Goal: Transaction & Acquisition: Book appointment/travel/reservation

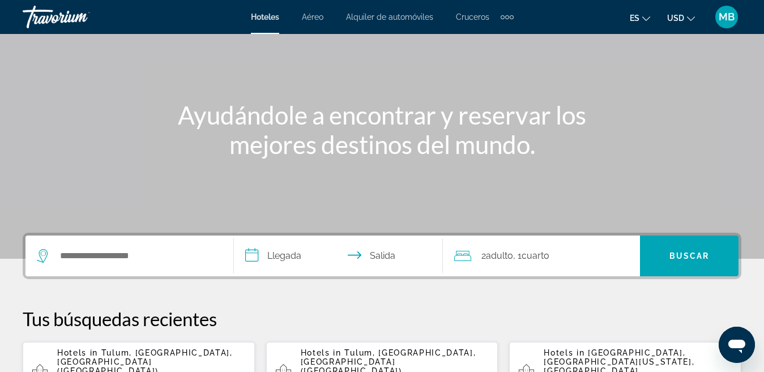
scroll to position [91, 0]
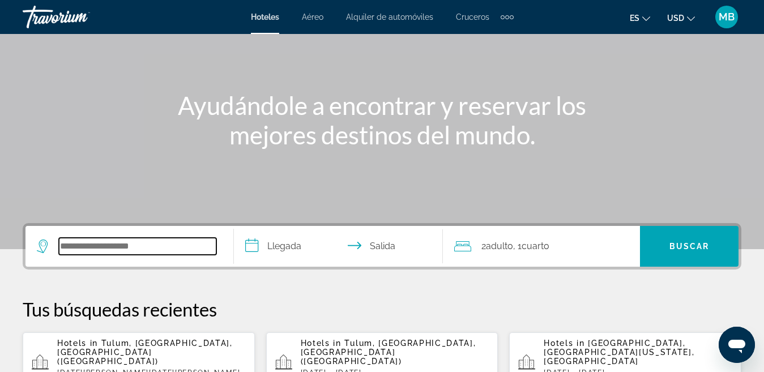
click at [134, 246] on input "Search widget" at bounding box center [138, 246] width 158 height 17
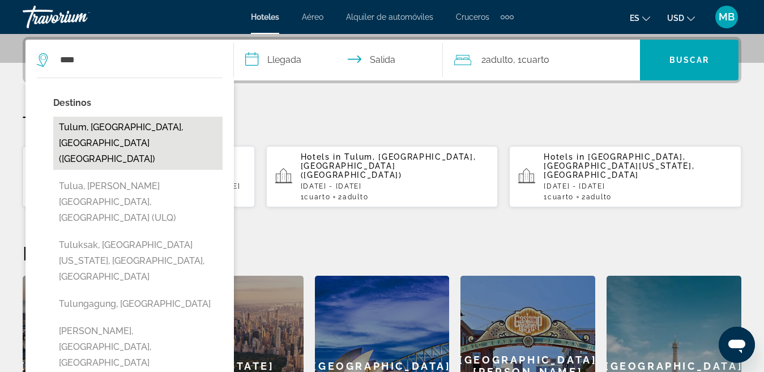
click at [107, 124] on button "Tulum, [GEOGRAPHIC_DATA], [GEOGRAPHIC_DATA] ([GEOGRAPHIC_DATA])" at bounding box center [137, 143] width 169 height 53
type input "**********"
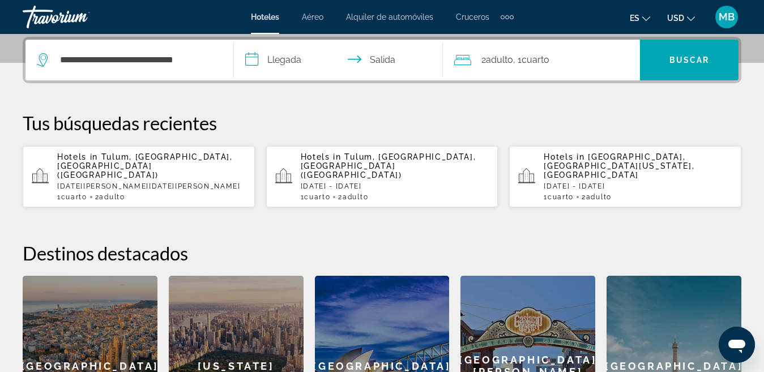
click at [296, 61] on input "**********" at bounding box center [340, 62] width 213 height 44
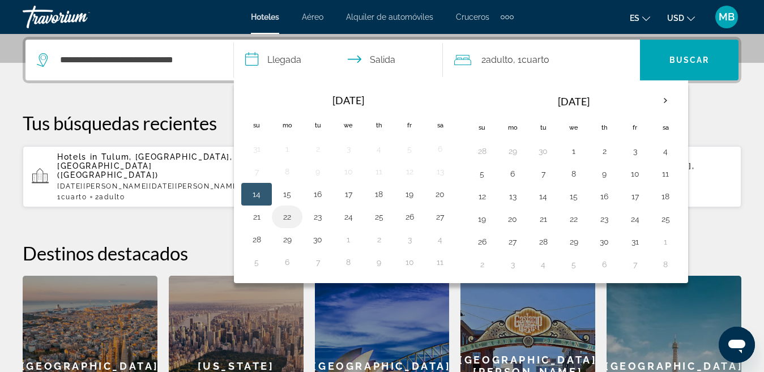
click at [280, 219] on button "22" at bounding box center [287, 217] width 18 height 16
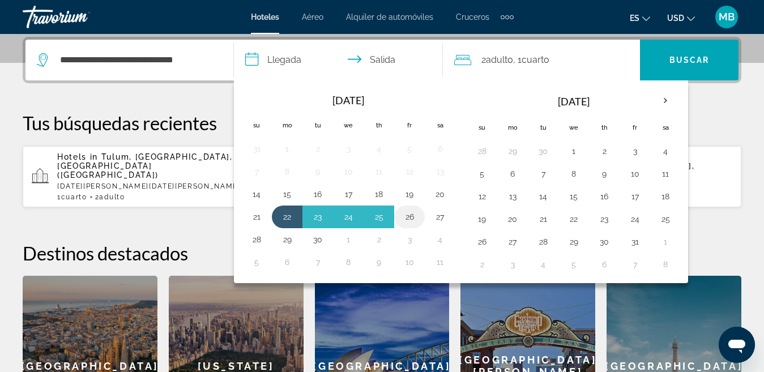
click at [410, 216] on button "26" at bounding box center [410, 217] width 18 height 16
type input "**********"
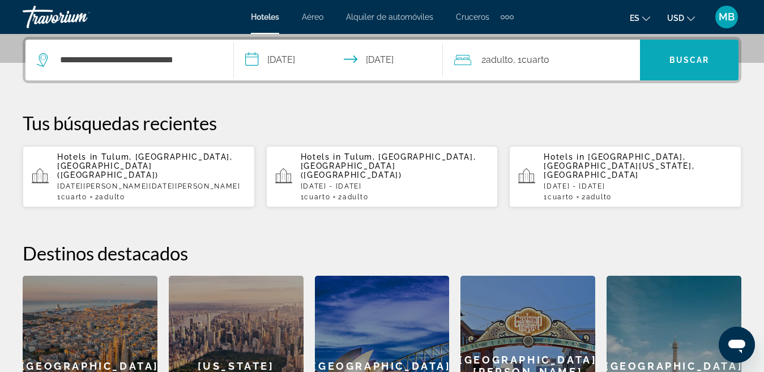
click at [673, 62] on span "Buscar" at bounding box center [690, 60] width 40 height 9
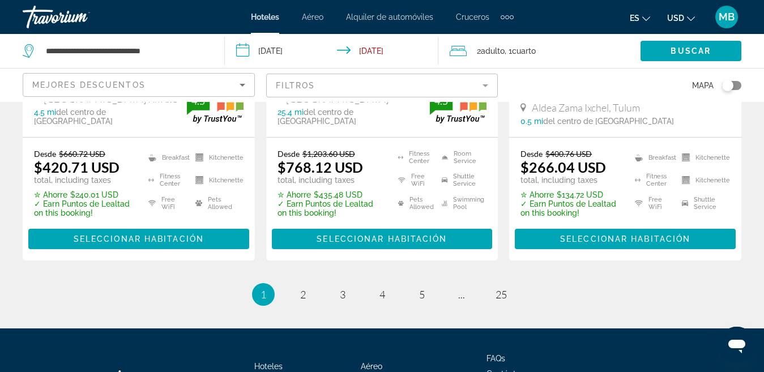
scroll to position [1716, 0]
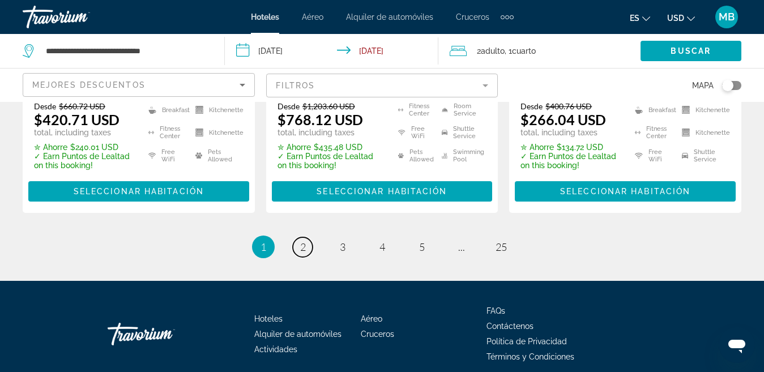
click at [301, 241] on span "2" at bounding box center [303, 247] width 6 height 12
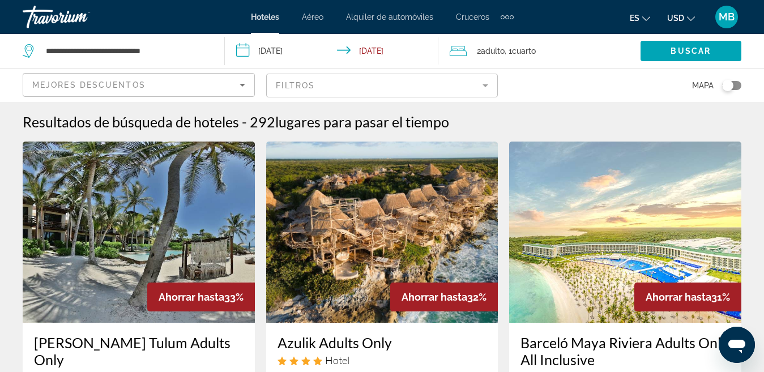
click at [303, 202] on img "Main content" at bounding box center [382, 232] width 232 height 181
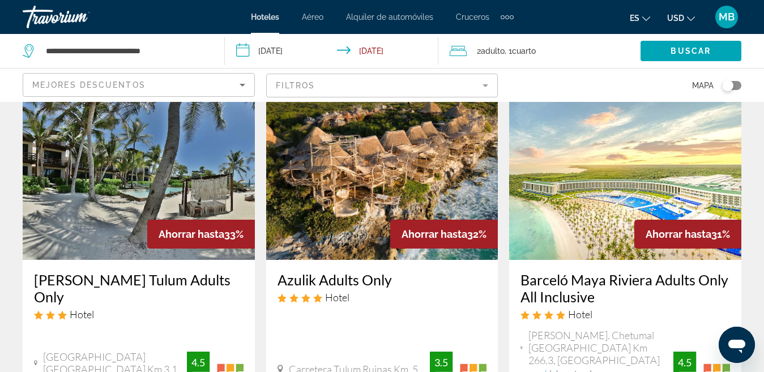
scroll to position [68, 0]
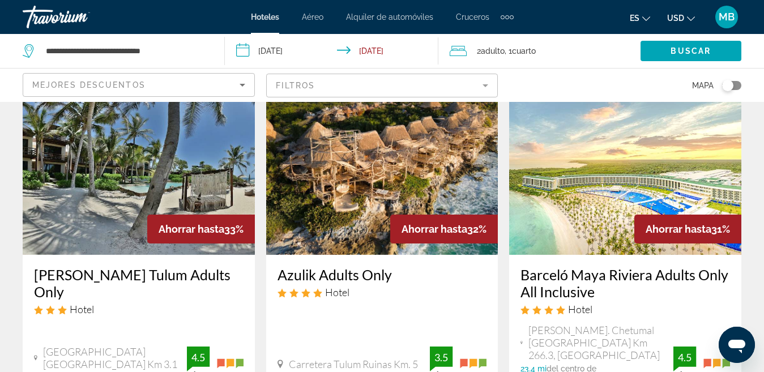
click at [435, 188] on img "Main content" at bounding box center [382, 164] width 232 height 181
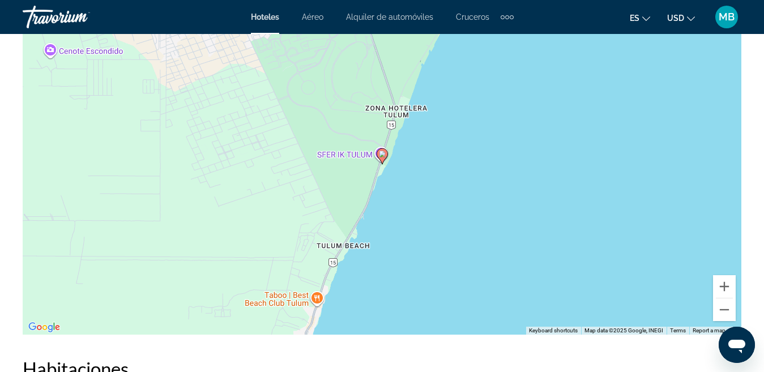
scroll to position [1365, 0]
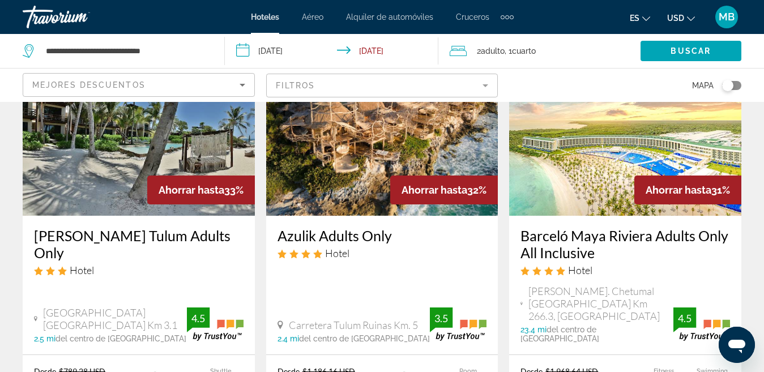
scroll to position [113, 0]
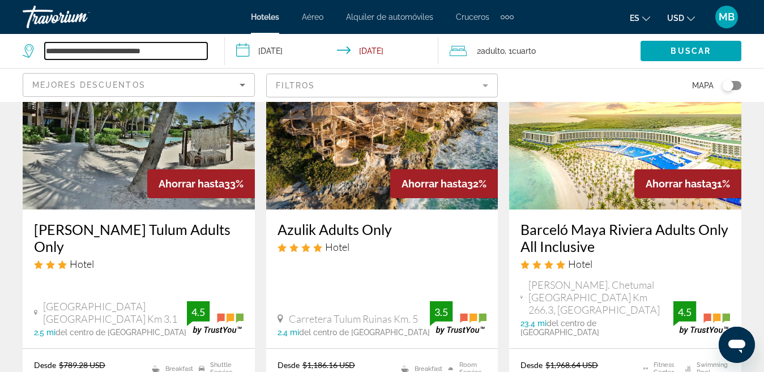
click at [120, 49] on input "**********" at bounding box center [126, 50] width 163 height 17
click at [168, 50] on input "**********" at bounding box center [126, 50] width 163 height 17
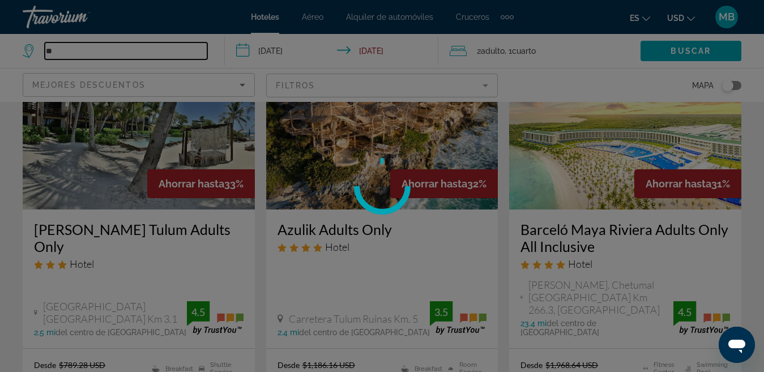
type input "*"
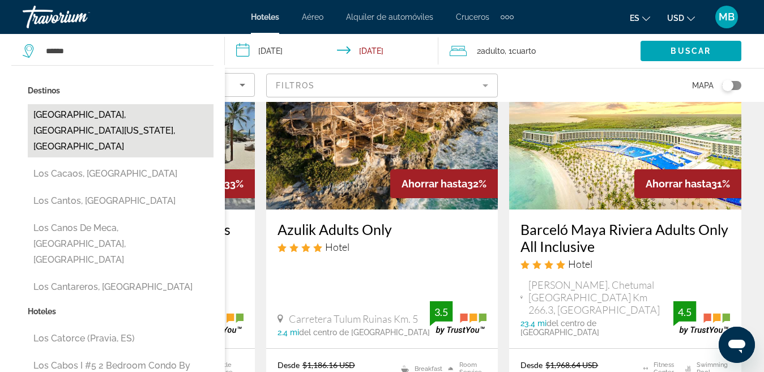
click at [144, 119] on button "[GEOGRAPHIC_DATA], [GEOGRAPHIC_DATA][US_STATE], [GEOGRAPHIC_DATA]" at bounding box center [121, 130] width 186 height 53
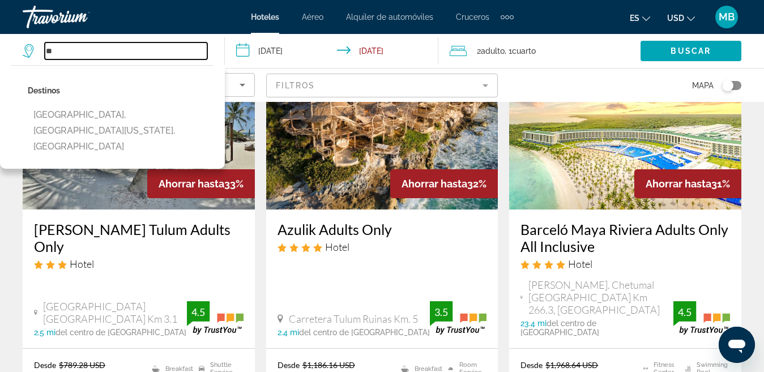
type input "*"
click at [176, 44] on input "Search widget" at bounding box center [126, 50] width 163 height 17
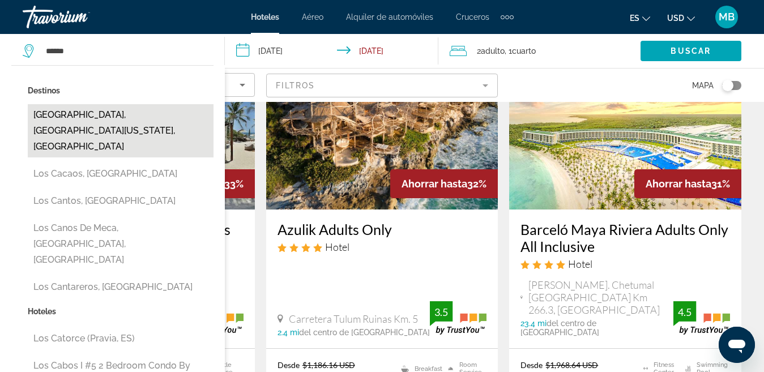
click at [94, 110] on button "[GEOGRAPHIC_DATA], [GEOGRAPHIC_DATA][US_STATE], [GEOGRAPHIC_DATA]" at bounding box center [121, 130] width 186 height 53
type input "**********"
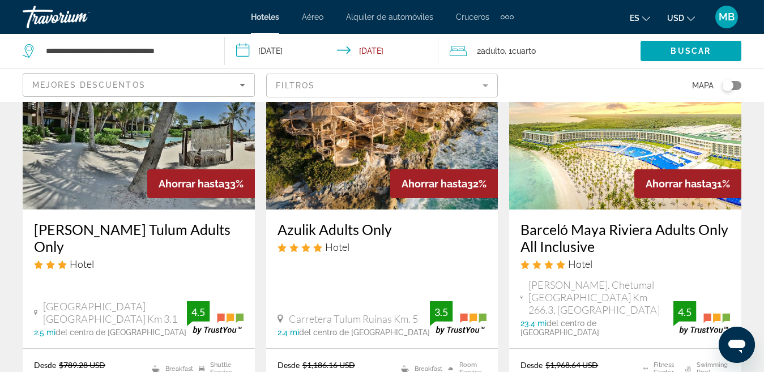
click at [283, 48] on input "**********" at bounding box center [334, 52] width 218 height 37
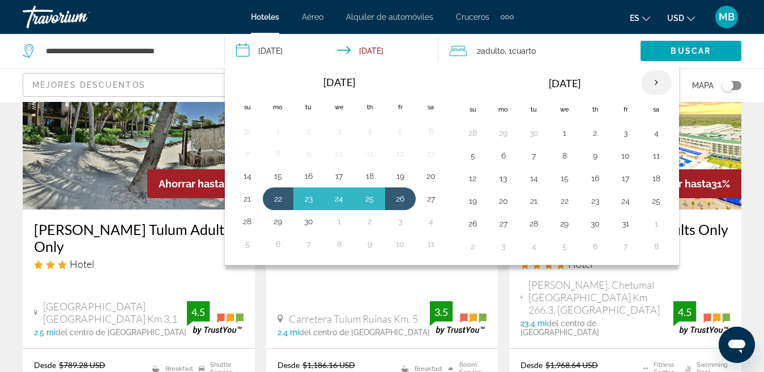
click at [651, 87] on th "Next month" at bounding box center [656, 82] width 31 height 25
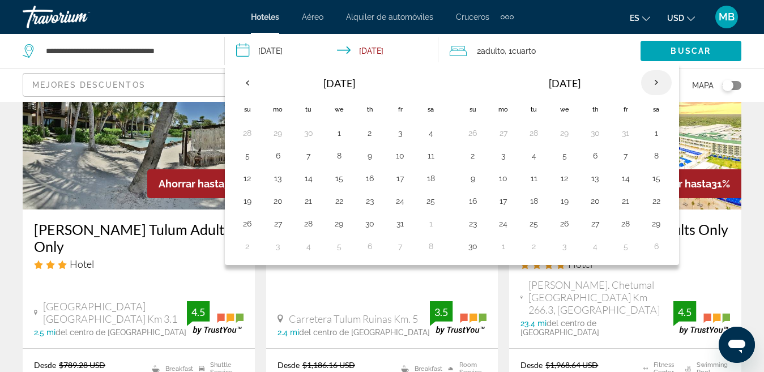
click at [651, 87] on th "Next month" at bounding box center [656, 82] width 31 height 25
click at [590, 176] on button "12" at bounding box center [595, 179] width 18 height 16
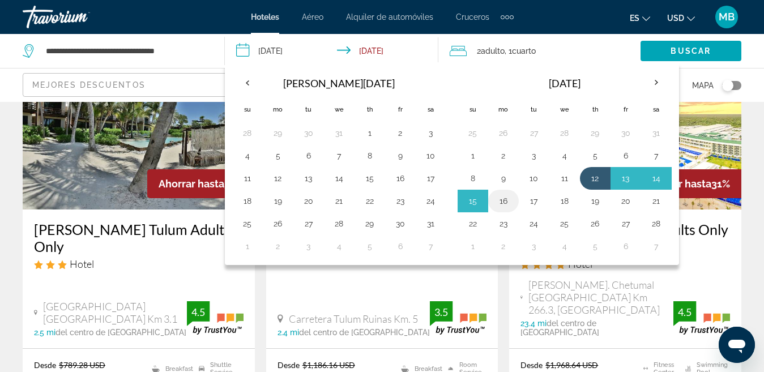
click at [498, 202] on button "16" at bounding box center [504, 201] width 18 height 16
type input "**********"
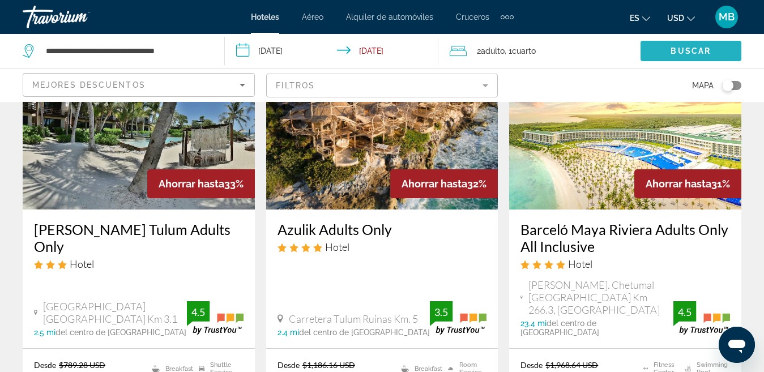
click at [657, 57] on span "Search widget" at bounding box center [691, 50] width 101 height 27
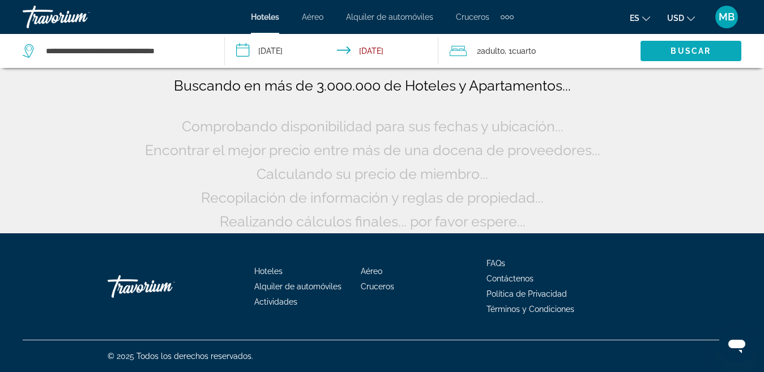
scroll to position [0, 0]
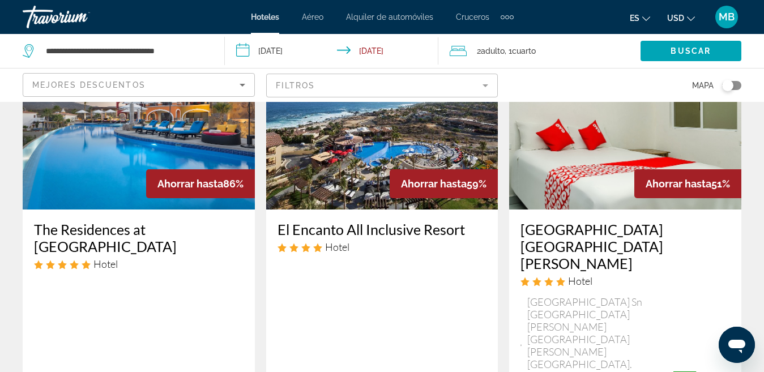
scroll to position [136, 0]
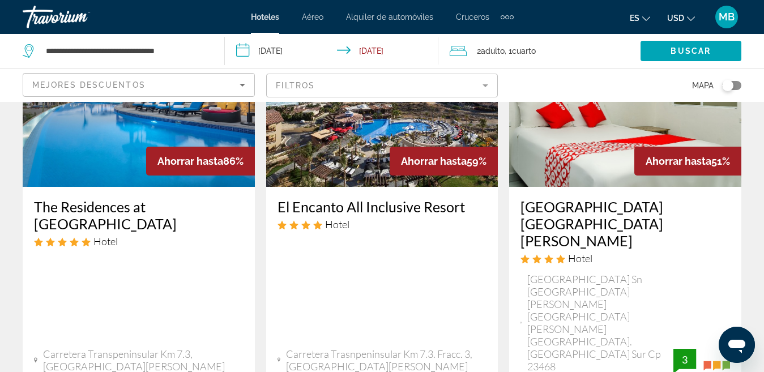
click at [133, 166] on img "Main content" at bounding box center [139, 96] width 232 height 181
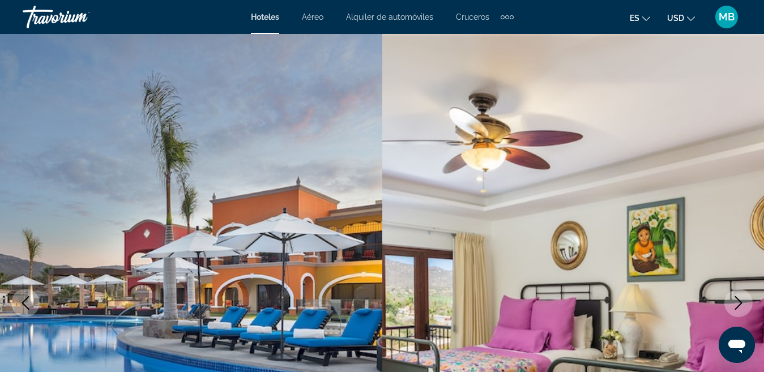
click at [735, 300] on icon "Next image" at bounding box center [739, 303] width 14 height 14
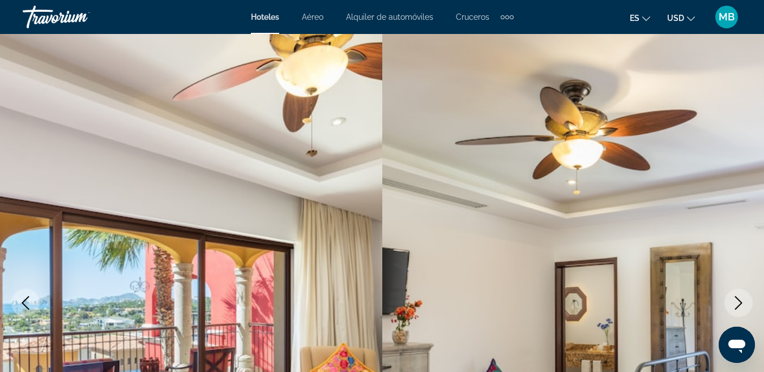
click at [735, 300] on icon "Next image" at bounding box center [739, 303] width 14 height 14
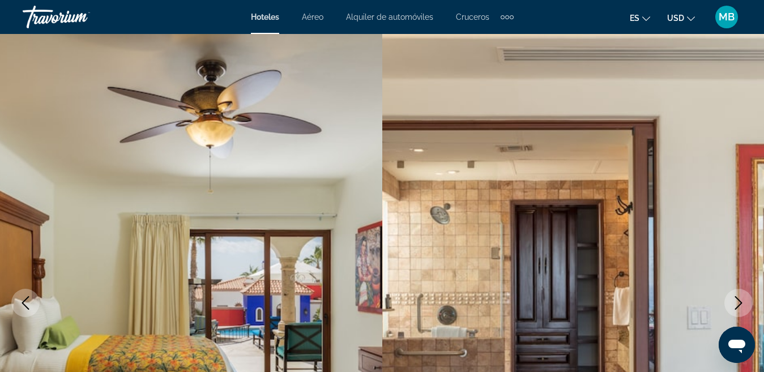
click at [735, 300] on icon "Next image" at bounding box center [739, 303] width 14 height 14
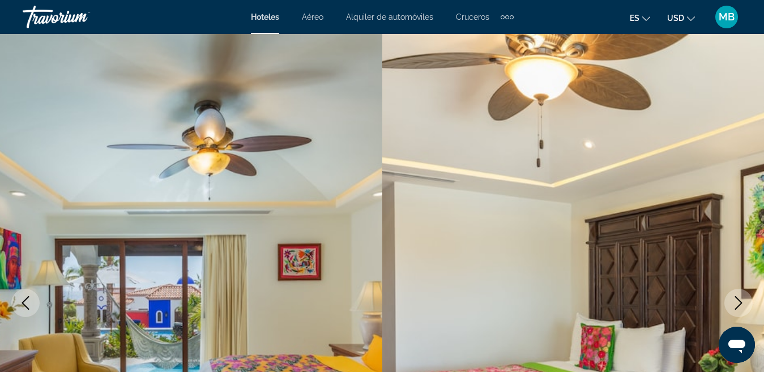
click at [742, 302] on icon "Next image" at bounding box center [739, 303] width 14 height 14
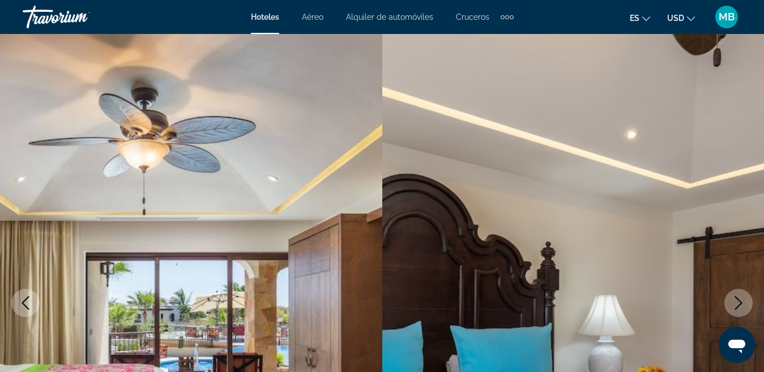
click at [24, 299] on icon "Previous image" at bounding box center [26, 303] width 14 height 14
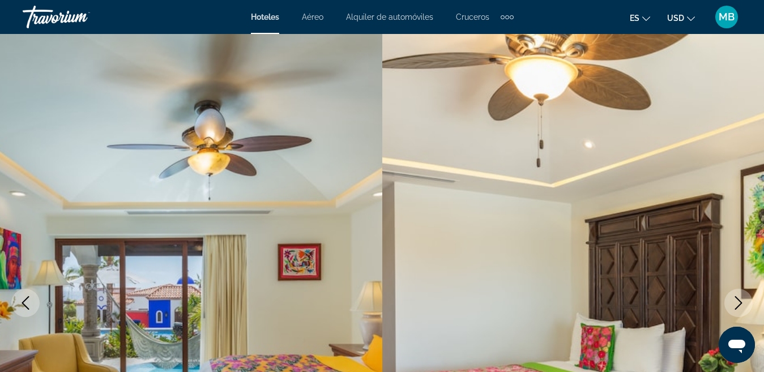
click at [24, 299] on icon "Previous image" at bounding box center [26, 303] width 14 height 14
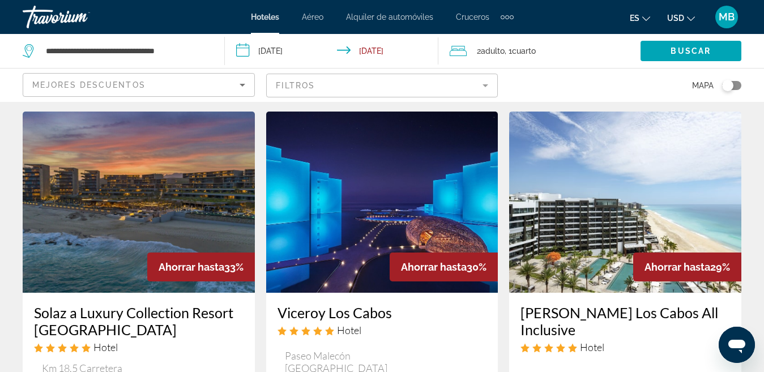
scroll to position [1560, 0]
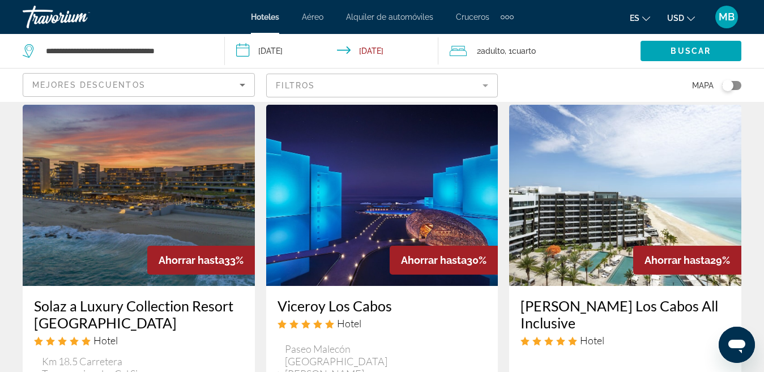
click at [355, 122] on img "Main content" at bounding box center [382, 195] width 232 height 181
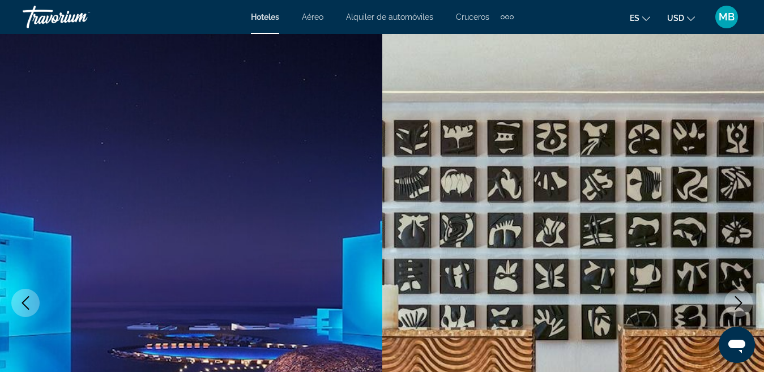
click at [740, 308] on icon "Next image" at bounding box center [739, 303] width 14 height 14
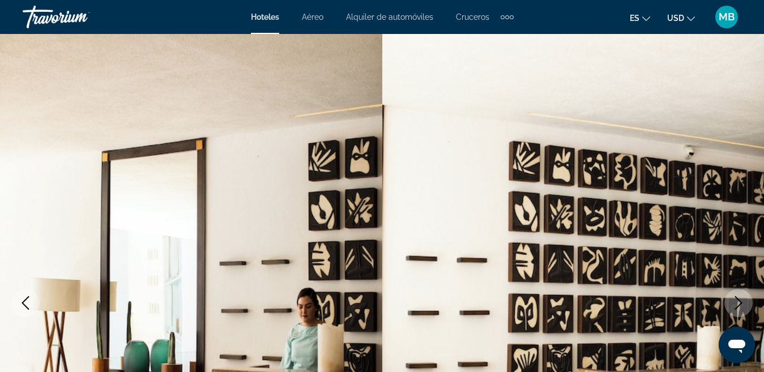
click at [740, 308] on icon "Next image" at bounding box center [739, 303] width 14 height 14
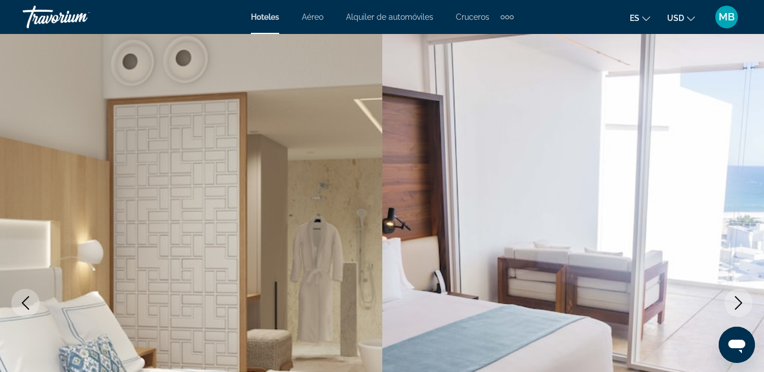
click at [740, 308] on icon "Next image" at bounding box center [739, 303] width 14 height 14
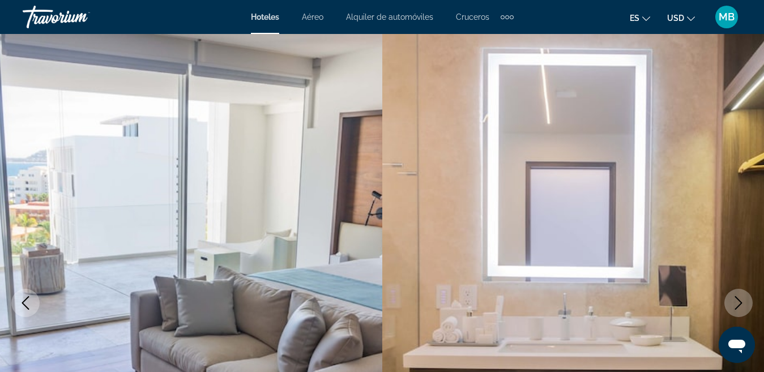
click at [740, 308] on icon "Next image" at bounding box center [739, 303] width 14 height 14
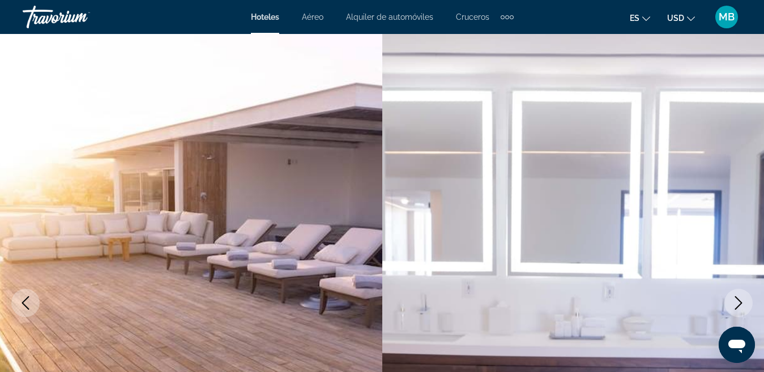
click at [740, 308] on icon "Next image" at bounding box center [739, 303] width 14 height 14
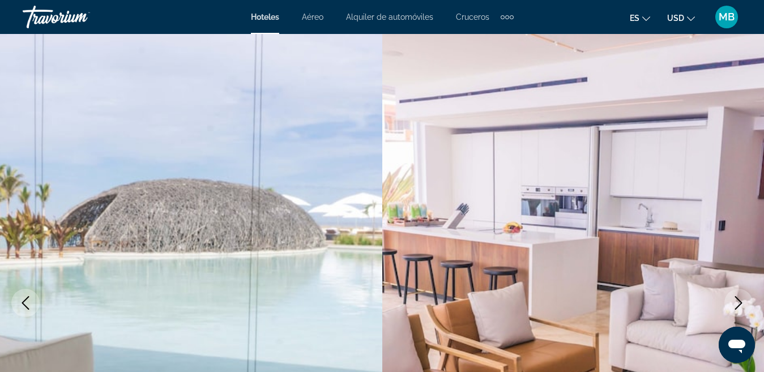
click at [740, 308] on icon "Next image" at bounding box center [739, 303] width 14 height 14
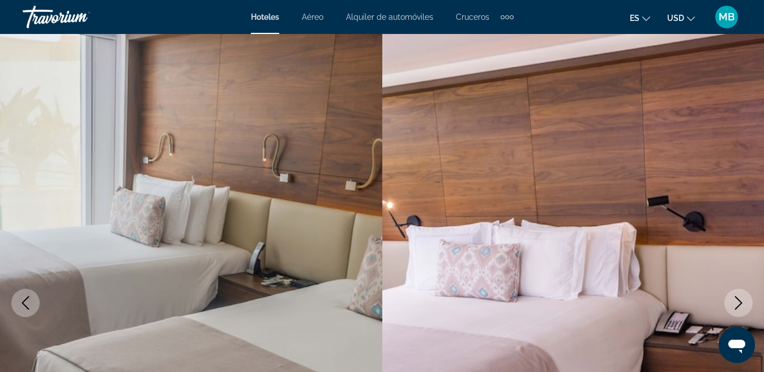
click at [740, 308] on icon "Next image" at bounding box center [739, 303] width 14 height 14
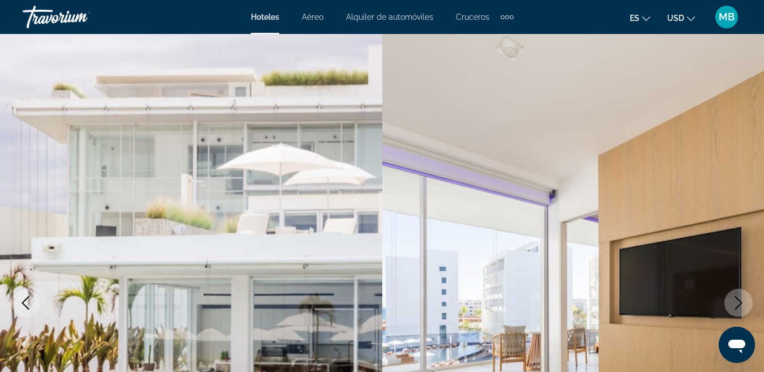
click at [740, 308] on icon "Next image" at bounding box center [739, 303] width 14 height 14
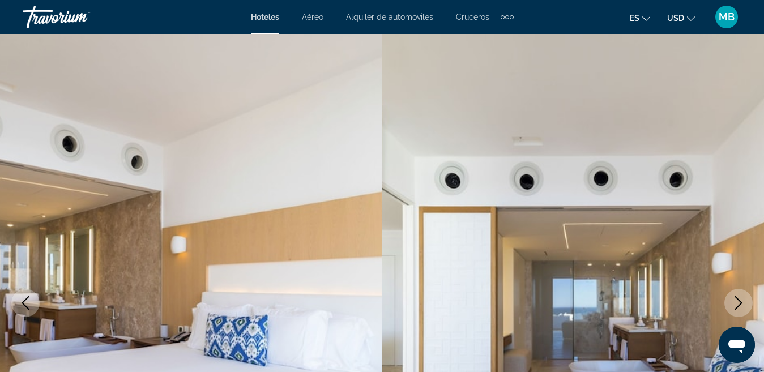
click at [740, 308] on icon "Next image" at bounding box center [739, 303] width 14 height 14
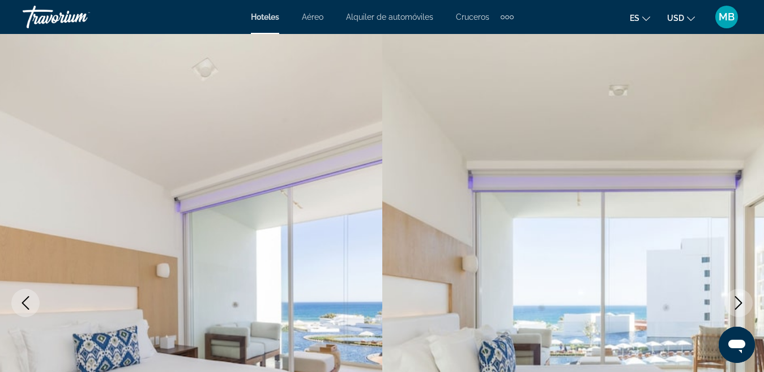
click at [740, 308] on icon "Next image" at bounding box center [739, 303] width 14 height 14
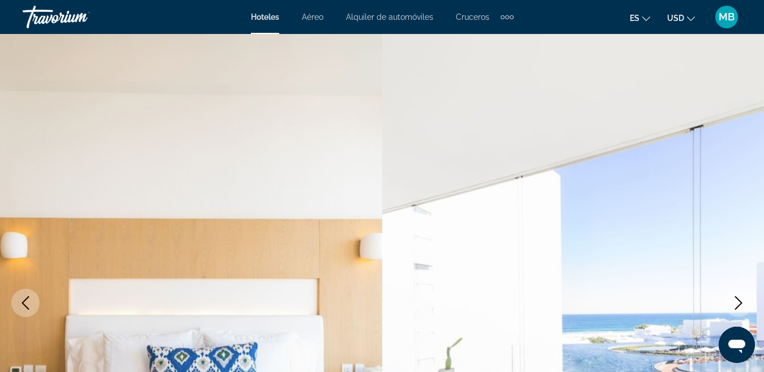
click at [740, 308] on icon "Next image" at bounding box center [739, 303] width 14 height 14
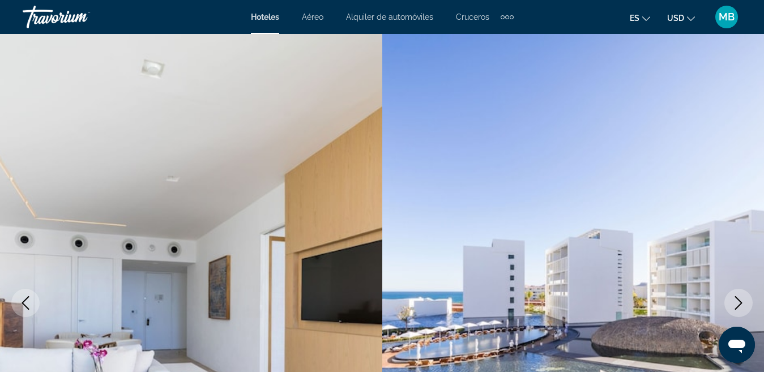
click at [740, 308] on icon "Next image" at bounding box center [739, 303] width 14 height 14
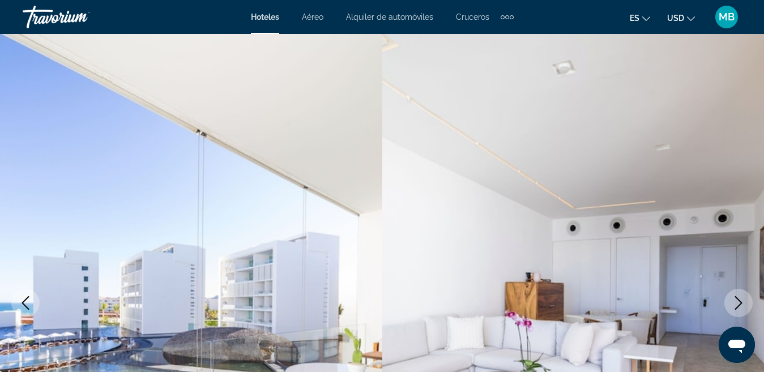
click at [740, 308] on icon "Next image" at bounding box center [739, 303] width 14 height 14
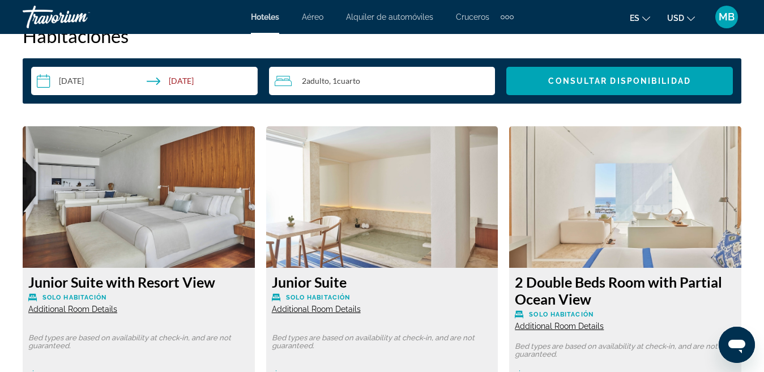
scroll to position [1805, 0]
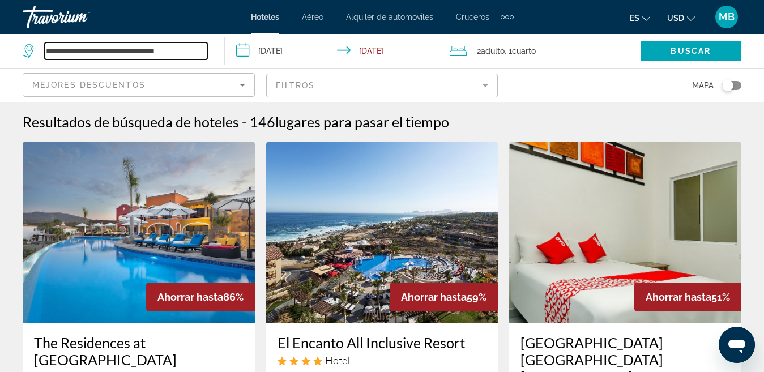
click at [180, 49] on input "**********" at bounding box center [126, 50] width 163 height 17
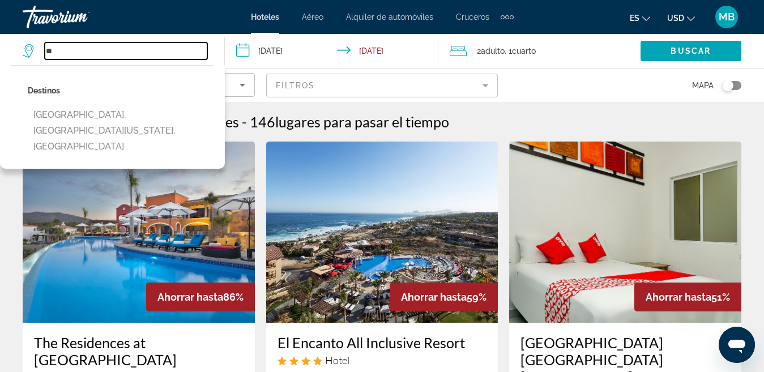
type input "*"
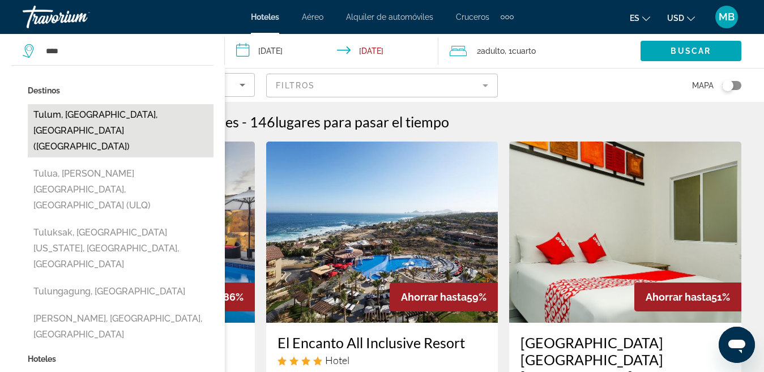
click at [157, 110] on button "Tulum, [GEOGRAPHIC_DATA], [GEOGRAPHIC_DATA] ([GEOGRAPHIC_DATA])" at bounding box center [121, 130] width 186 height 53
type input "**********"
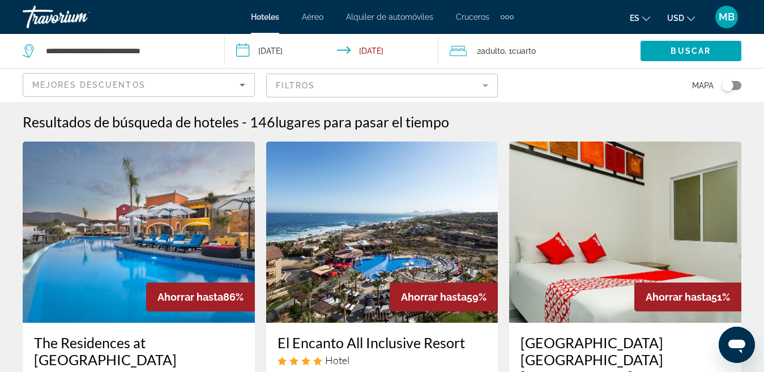
click at [305, 53] on input "**********" at bounding box center [334, 52] width 218 height 37
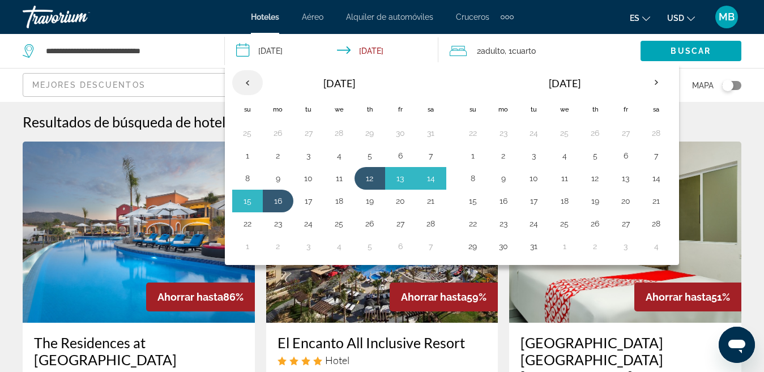
click at [247, 85] on th "Previous month" at bounding box center [247, 82] width 31 height 25
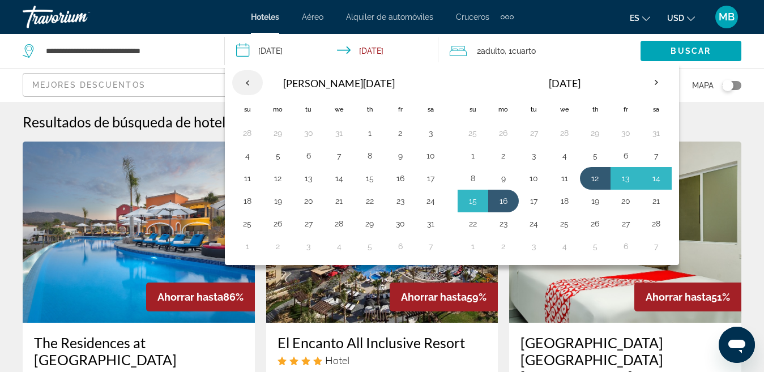
click at [247, 85] on th "Previous month" at bounding box center [247, 82] width 31 height 25
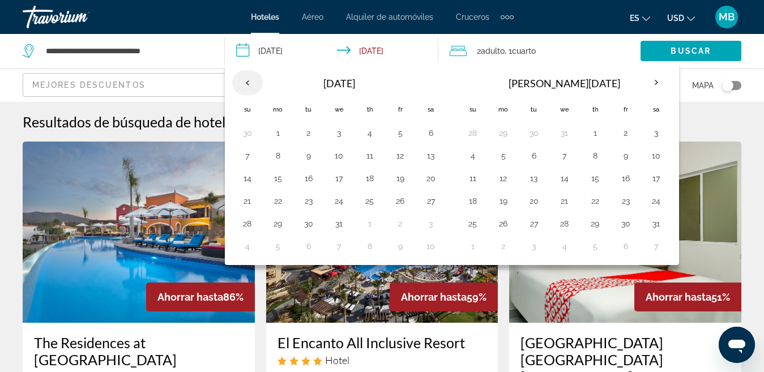
click at [247, 85] on th "Previous month" at bounding box center [247, 82] width 31 height 25
click at [305, 182] on button "14" at bounding box center [309, 179] width 18 height 16
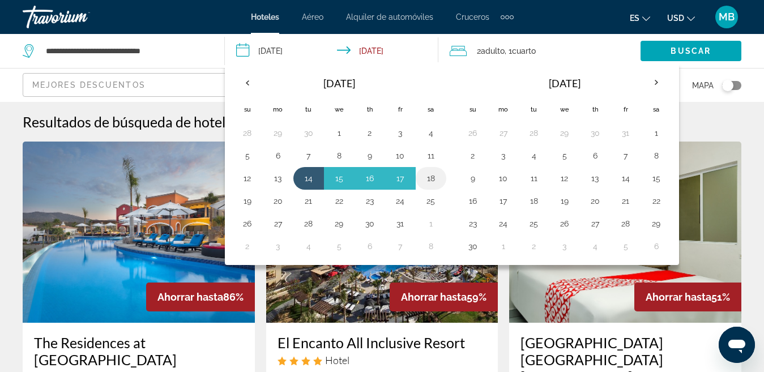
click at [424, 176] on button "18" at bounding box center [431, 179] width 18 height 16
type input "**********"
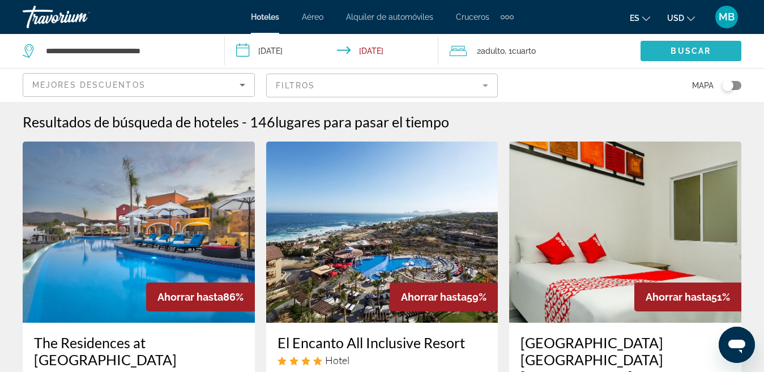
click at [666, 52] on span "Search widget" at bounding box center [691, 50] width 101 height 27
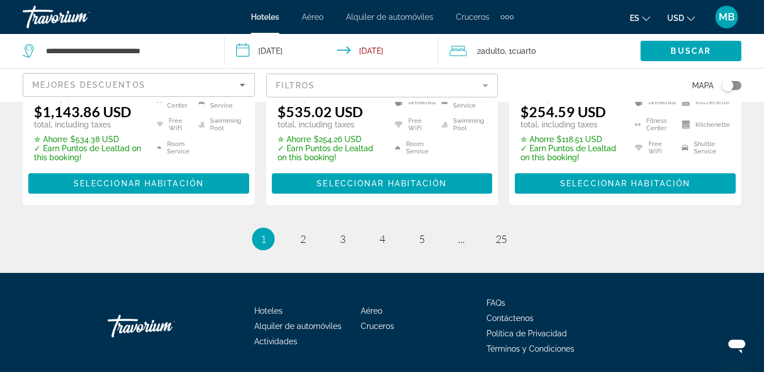
scroll to position [1713, 0]
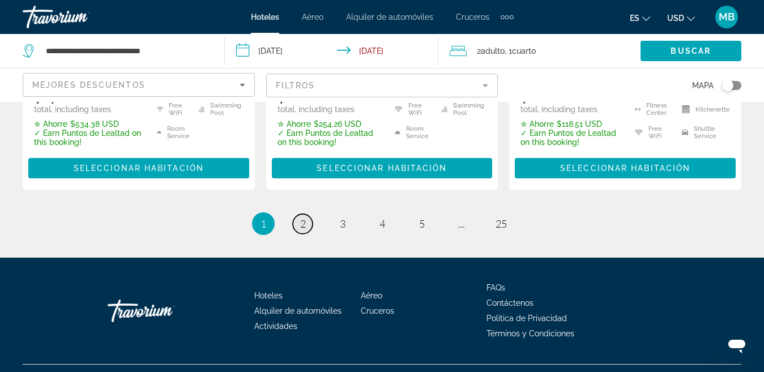
click at [300, 218] on span "2" at bounding box center [303, 224] width 6 height 12
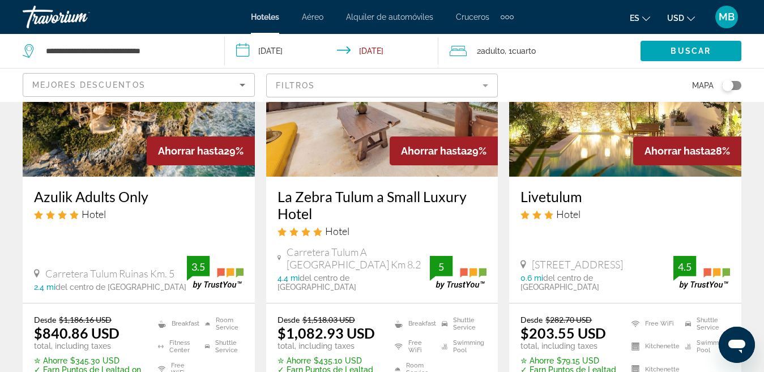
scroll to position [591, 0]
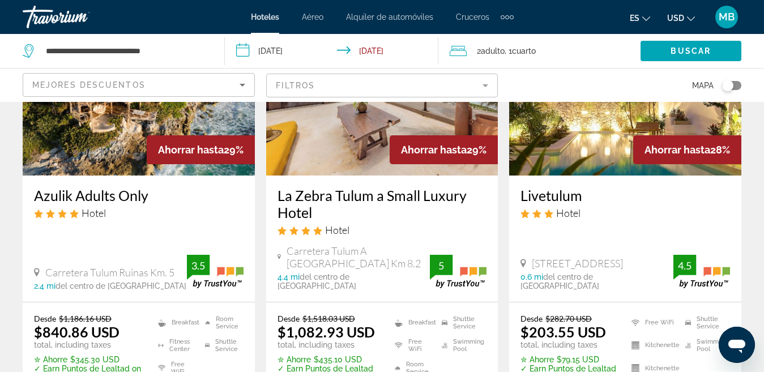
click at [266, 46] on input "**********" at bounding box center [334, 52] width 218 height 37
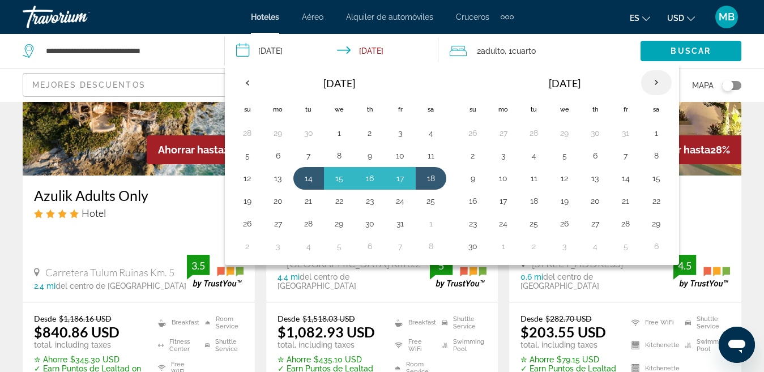
click at [653, 80] on th "Next month" at bounding box center [656, 82] width 31 height 25
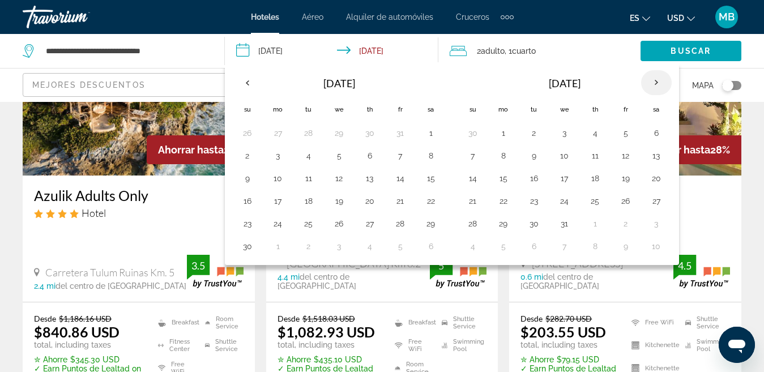
click at [653, 80] on th "Next month" at bounding box center [656, 82] width 31 height 25
click at [652, 84] on th "Next month" at bounding box center [656, 82] width 31 height 25
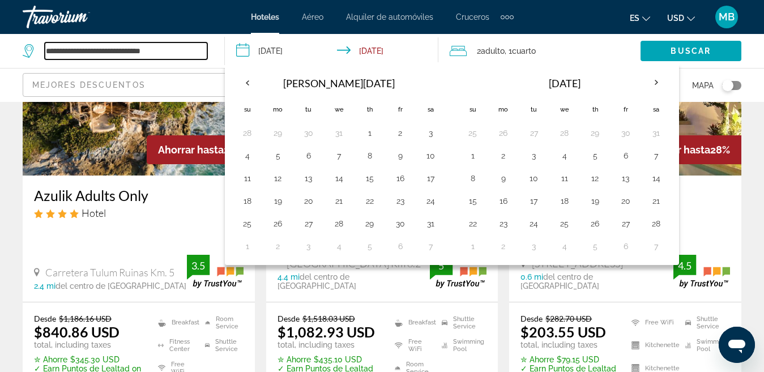
click at [173, 50] on input "**********" at bounding box center [126, 50] width 163 height 17
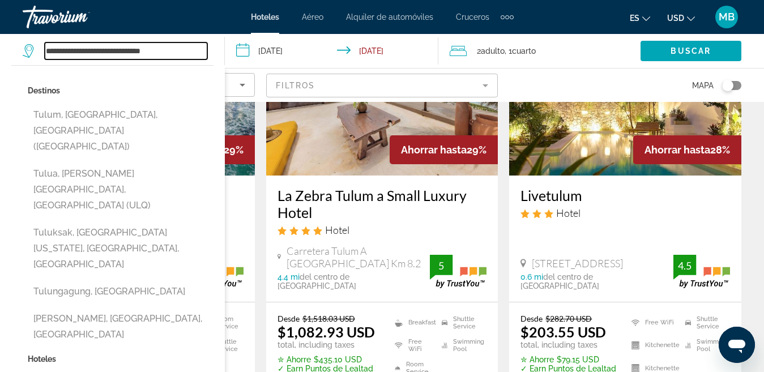
click at [172, 51] on input "**********" at bounding box center [126, 50] width 163 height 17
type input "*"
click at [155, 53] on input "Search widget" at bounding box center [126, 50] width 163 height 17
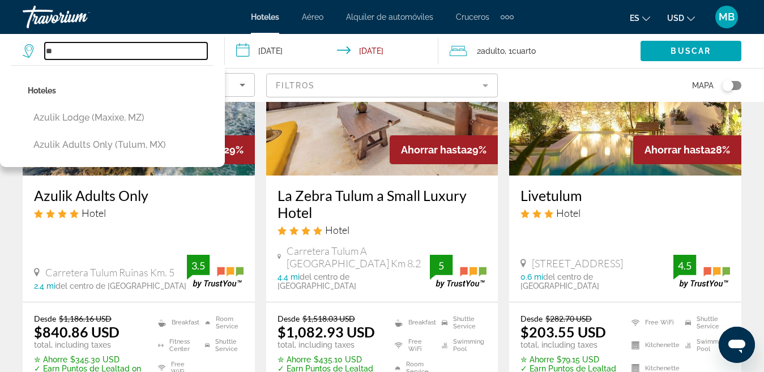
type input "*"
click at [317, 62] on input "**********" at bounding box center [334, 52] width 218 height 37
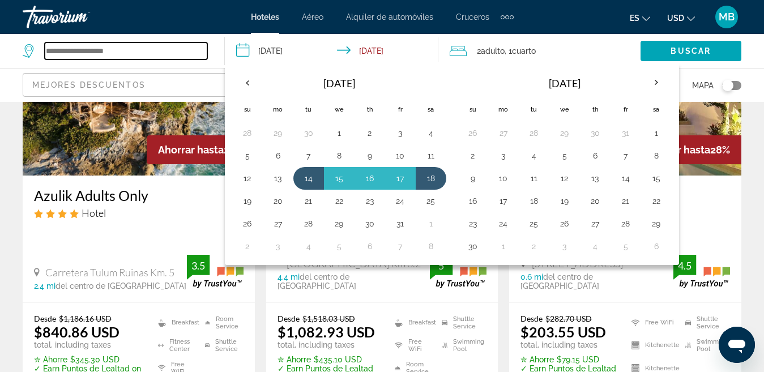
click at [114, 48] on input "Search widget" at bounding box center [126, 50] width 163 height 17
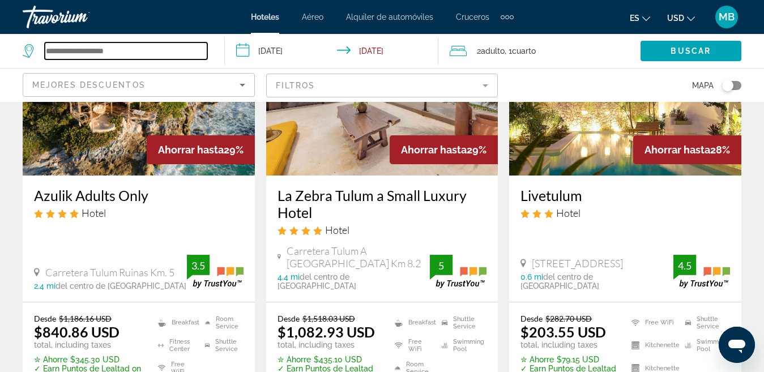
click at [105, 49] on input "Search widget" at bounding box center [126, 50] width 163 height 17
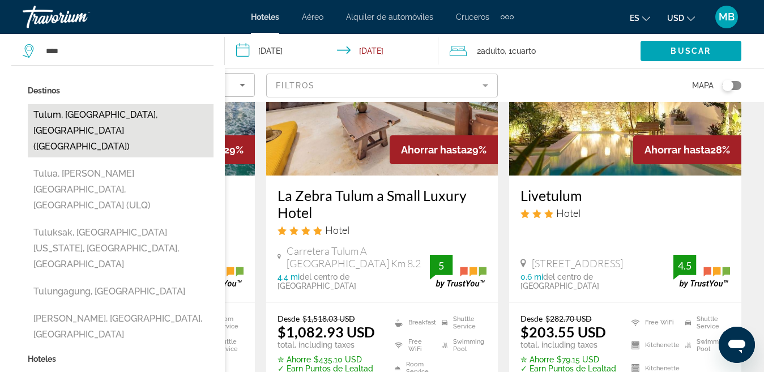
click at [104, 119] on button "Tulum, [GEOGRAPHIC_DATA], [GEOGRAPHIC_DATA] ([GEOGRAPHIC_DATA])" at bounding box center [121, 130] width 186 height 53
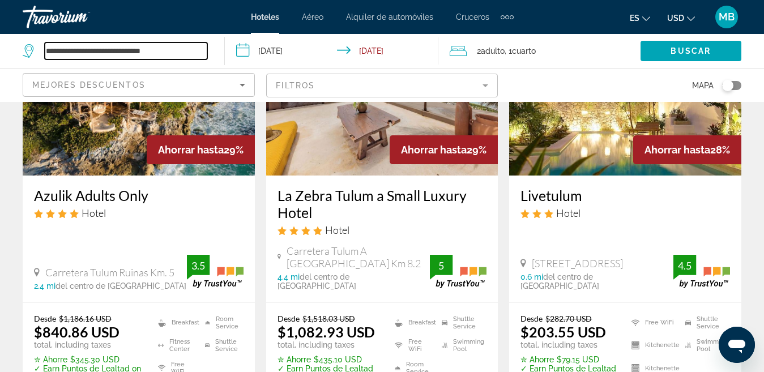
click at [177, 46] on input "**********" at bounding box center [126, 50] width 163 height 17
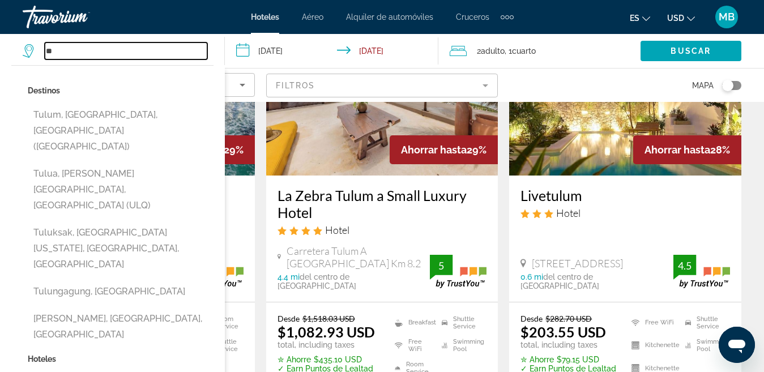
type input "*"
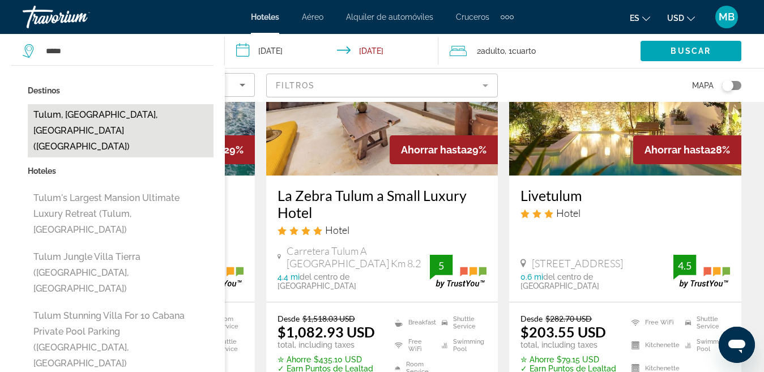
click at [133, 112] on button "Tulum, [GEOGRAPHIC_DATA], [GEOGRAPHIC_DATA] ([GEOGRAPHIC_DATA])" at bounding box center [121, 130] width 186 height 53
type input "**********"
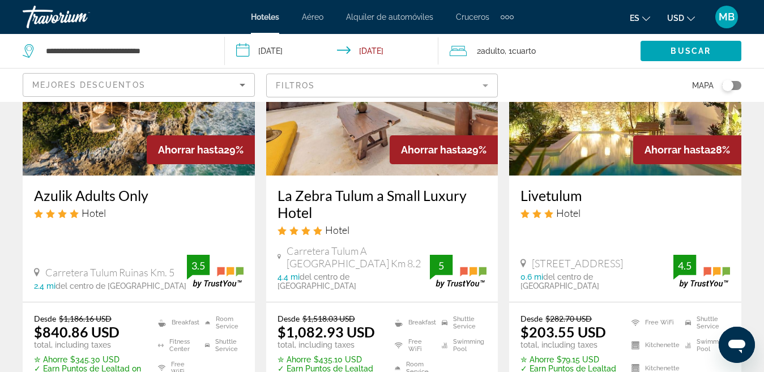
click at [275, 50] on input "**********" at bounding box center [334, 52] width 218 height 37
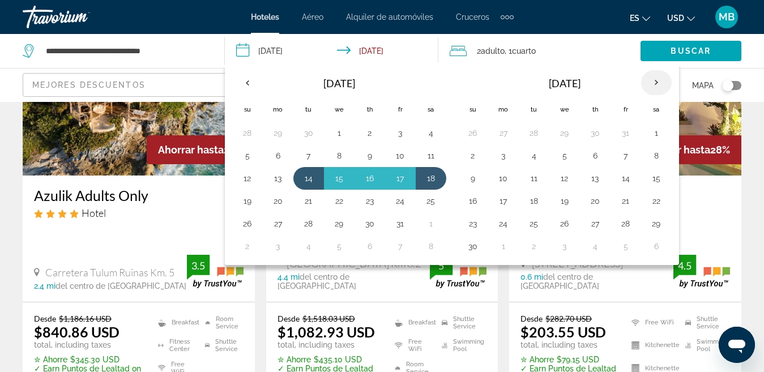
click at [653, 82] on th "Next month" at bounding box center [656, 82] width 31 height 25
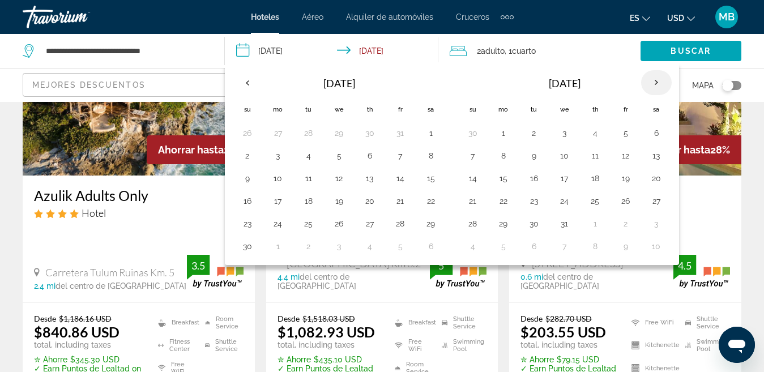
click at [653, 82] on th "Next month" at bounding box center [656, 82] width 31 height 25
click at [653, 84] on th "Next month" at bounding box center [656, 82] width 31 height 25
click at [595, 177] on button "12" at bounding box center [595, 179] width 18 height 16
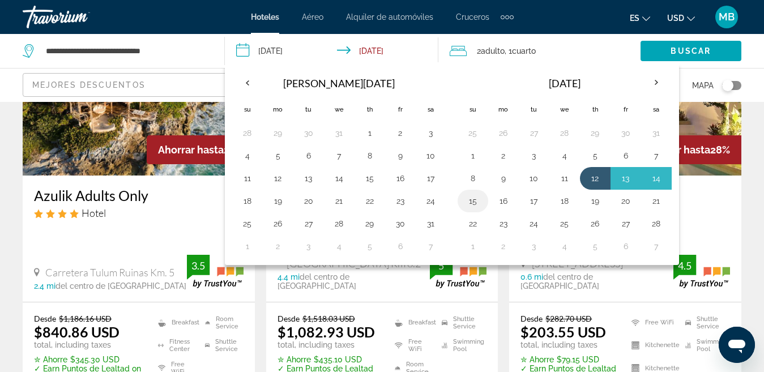
click at [474, 196] on button "15" at bounding box center [473, 201] width 18 height 16
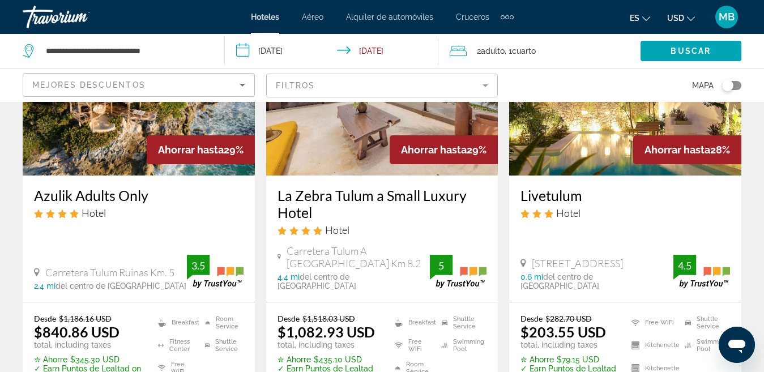
type input "**********"
click at [687, 50] on span "Buscar" at bounding box center [691, 50] width 40 height 9
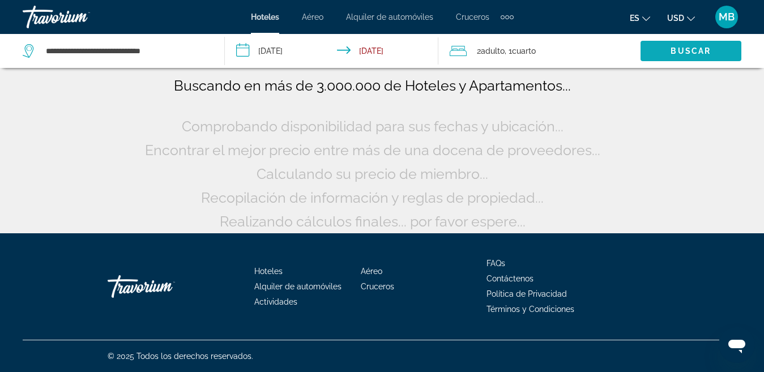
scroll to position [85, 0]
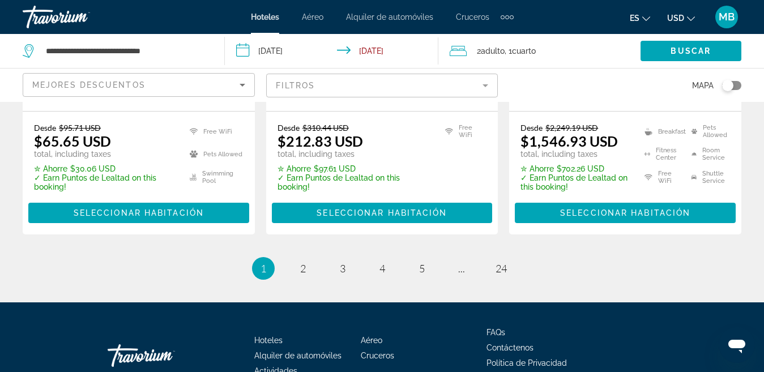
scroll to position [1694, 0]
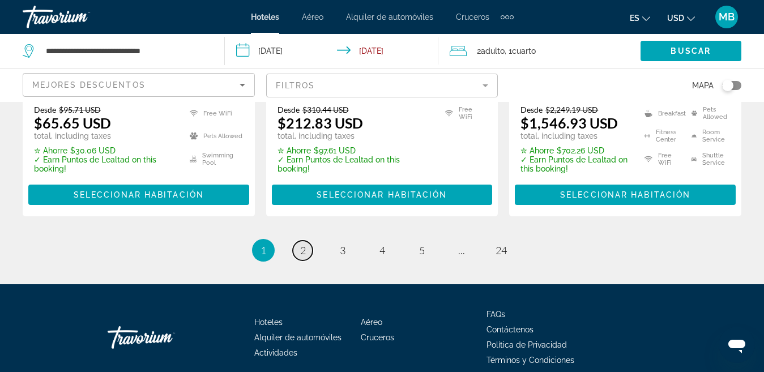
click at [301, 241] on link "page 2" at bounding box center [303, 251] width 20 height 20
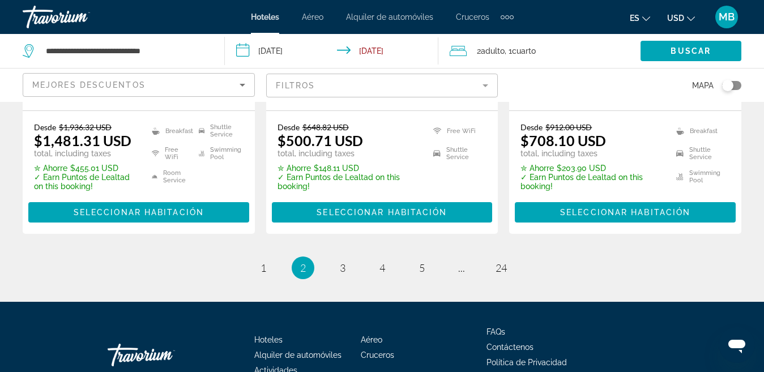
scroll to position [1762, 0]
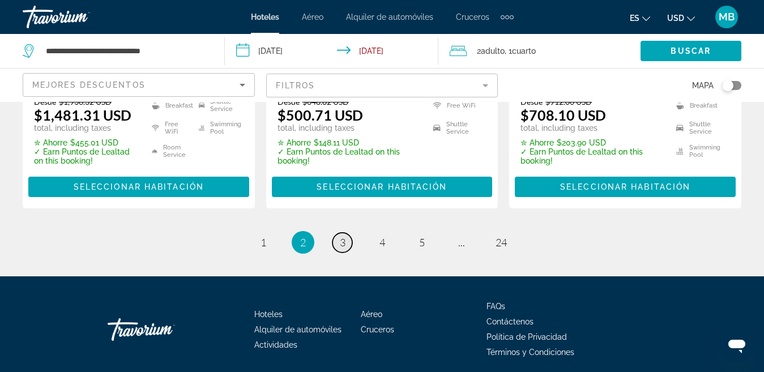
click at [338, 233] on link "page 3" at bounding box center [343, 243] width 20 height 20
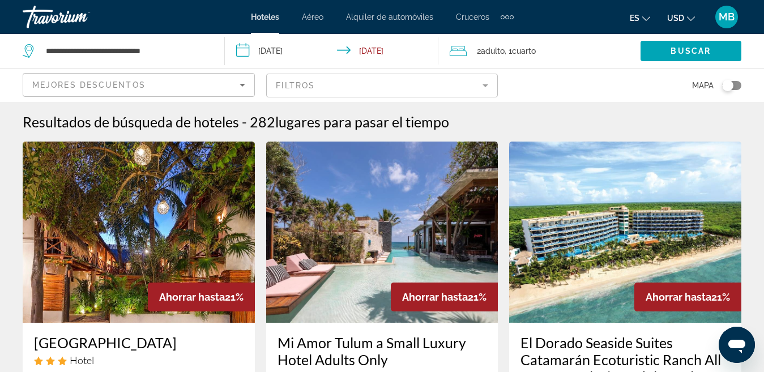
click at [344, 197] on img "Main content" at bounding box center [382, 232] width 232 height 181
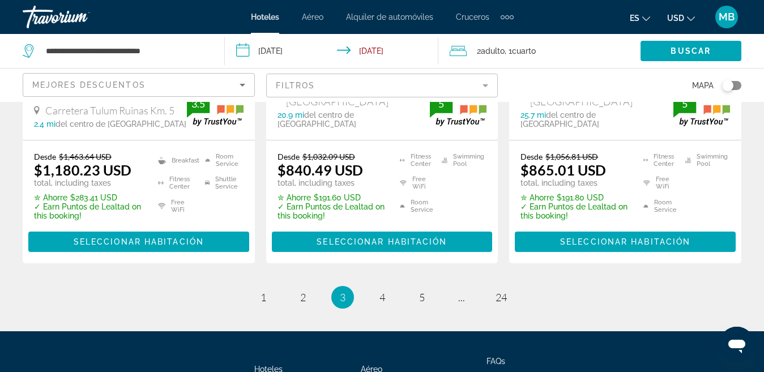
scroll to position [1720, 0]
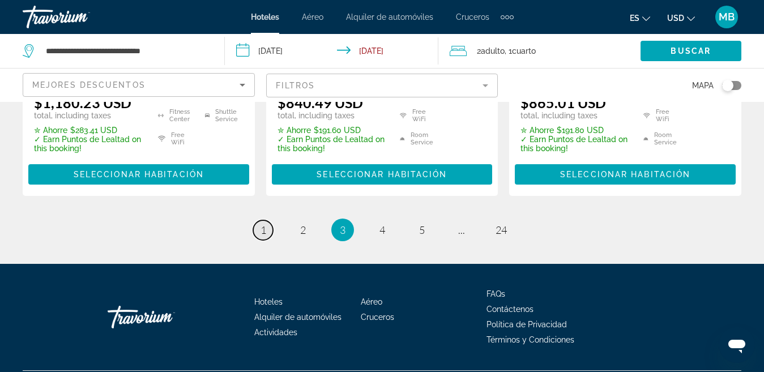
click at [263, 224] on span "1" at bounding box center [264, 230] width 6 height 12
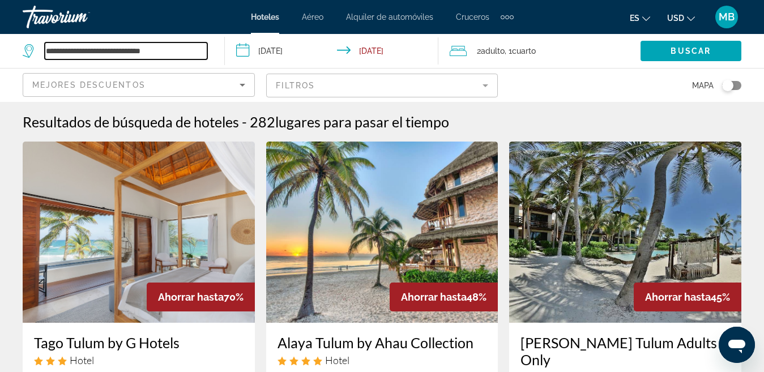
click at [167, 52] on input "**********" at bounding box center [126, 50] width 163 height 17
type input "*"
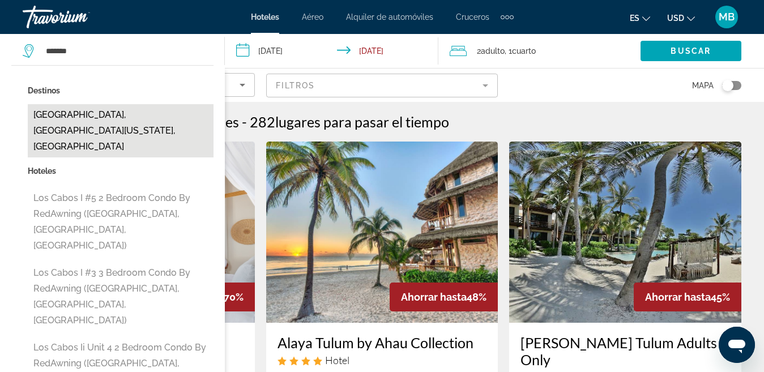
click at [139, 122] on button "[GEOGRAPHIC_DATA], [GEOGRAPHIC_DATA][US_STATE], [GEOGRAPHIC_DATA]" at bounding box center [121, 130] width 186 height 53
type input "**********"
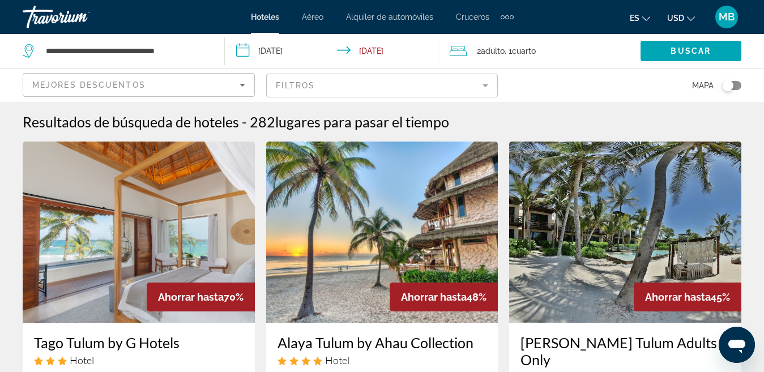
click at [303, 48] on input "**********" at bounding box center [334, 52] width 218 height 37
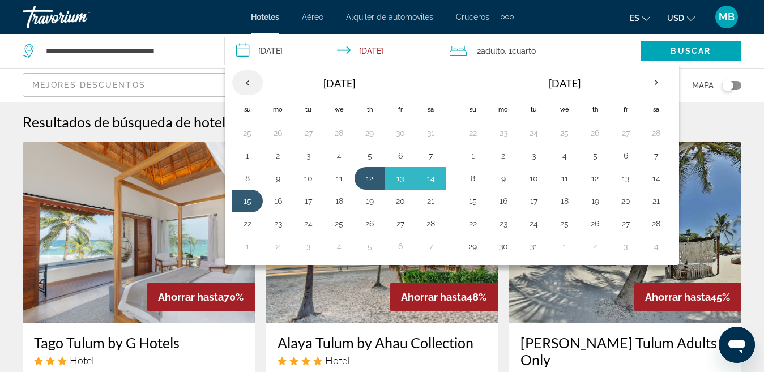
click at [249, 80] on th "Previous month" at bounding box center [247, 82] width 31 height 25
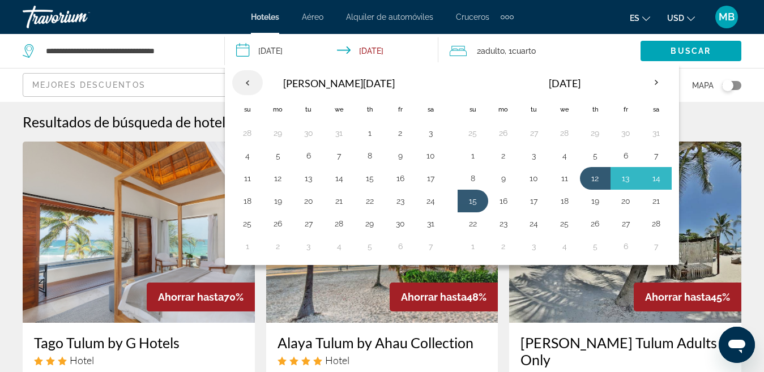
click at [249, 80] on th "Previous month" at bounding box center [247, 82] width 31 height 25
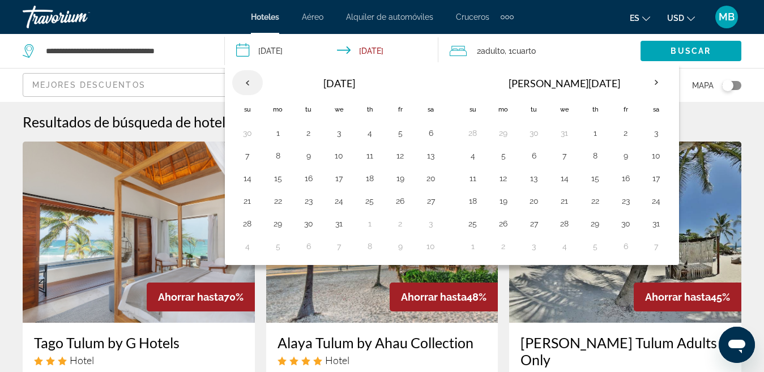
click at [249, 80] on th "Previous month" at bounding box center [247, 82] width 31 height 25
click at [246, 82] on th "Previous month" at bounding box center [247, 82] width 31 height 25
click at [280, 176] on button "13" at bounding box center [278, 179] width 18 height 16
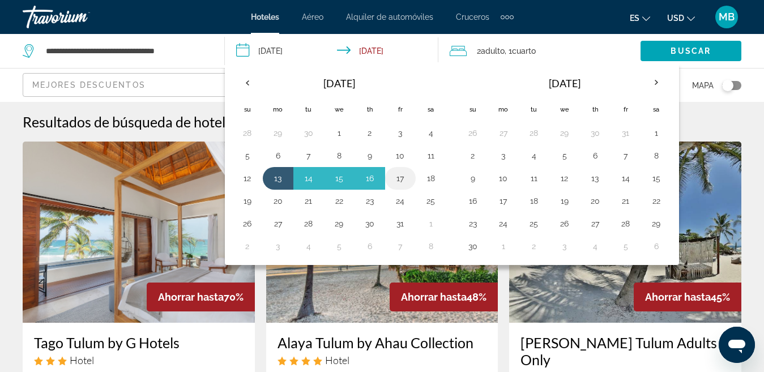
click at [398, 175] on button "17" at bounding box center [400, 179] width 18 height 16
type input "**********"
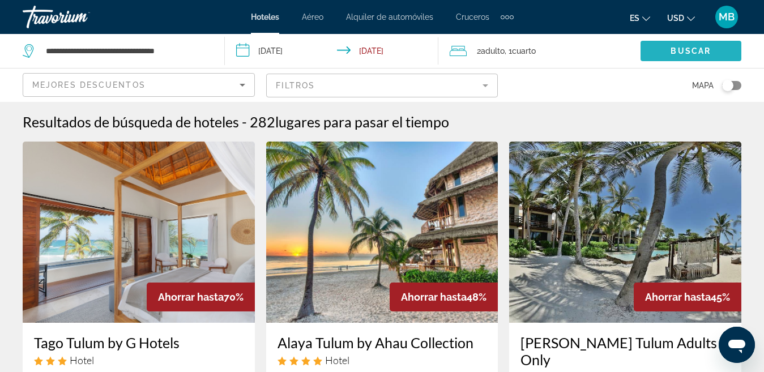
click at [658, 49] on span "Search widget" at bounding box center [691, 50] width 101 height 27
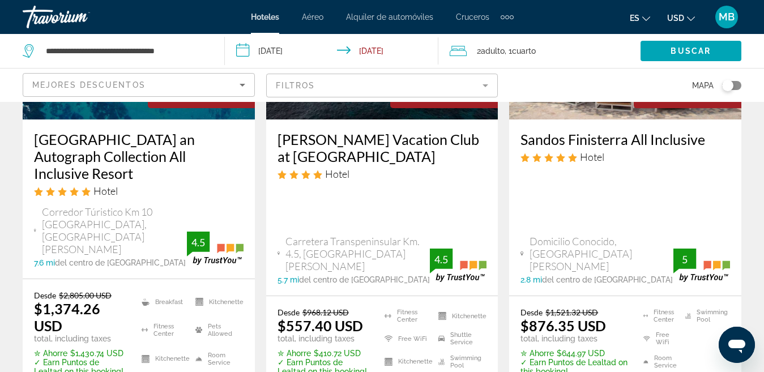
scroll to position [204, 0]
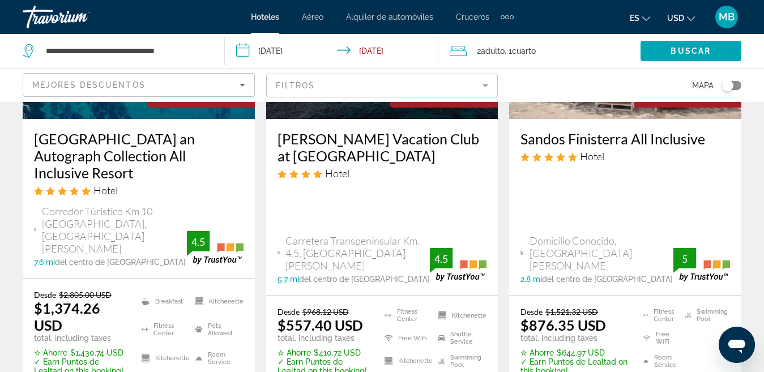
click at [570, 58] on div "2 Adulto Adulto , 1 Cuarto habitaciones" at bounding box center [545, 51] width 191 height 16
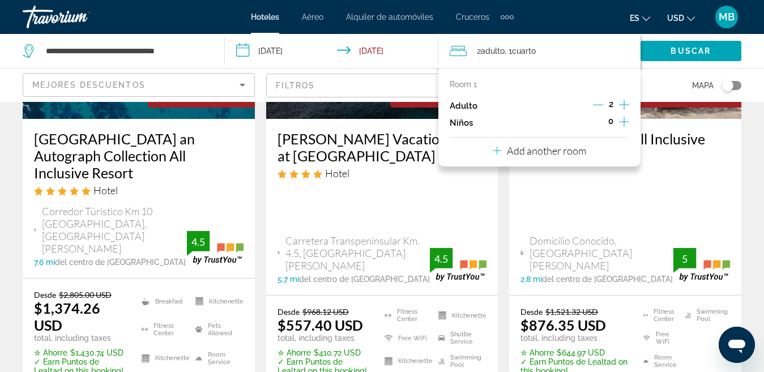
click at [659, 167] on div "Sandos Finisterra All Inclusive Hotel" at bounding box center [626, 150] width 210 height 41
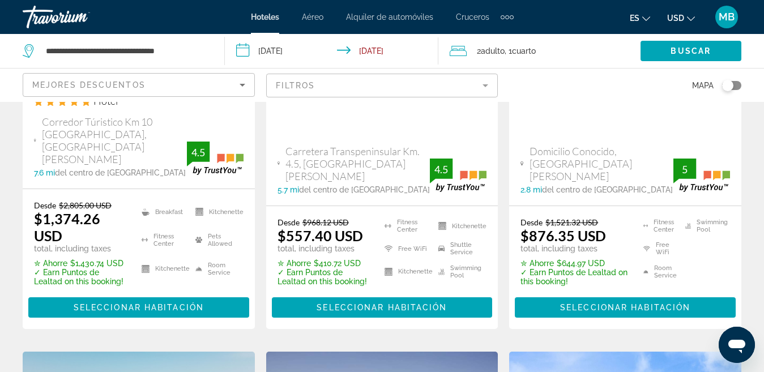
scroll to position [295, 0]
